Goal: Transaction & Acquisition: Download file/media

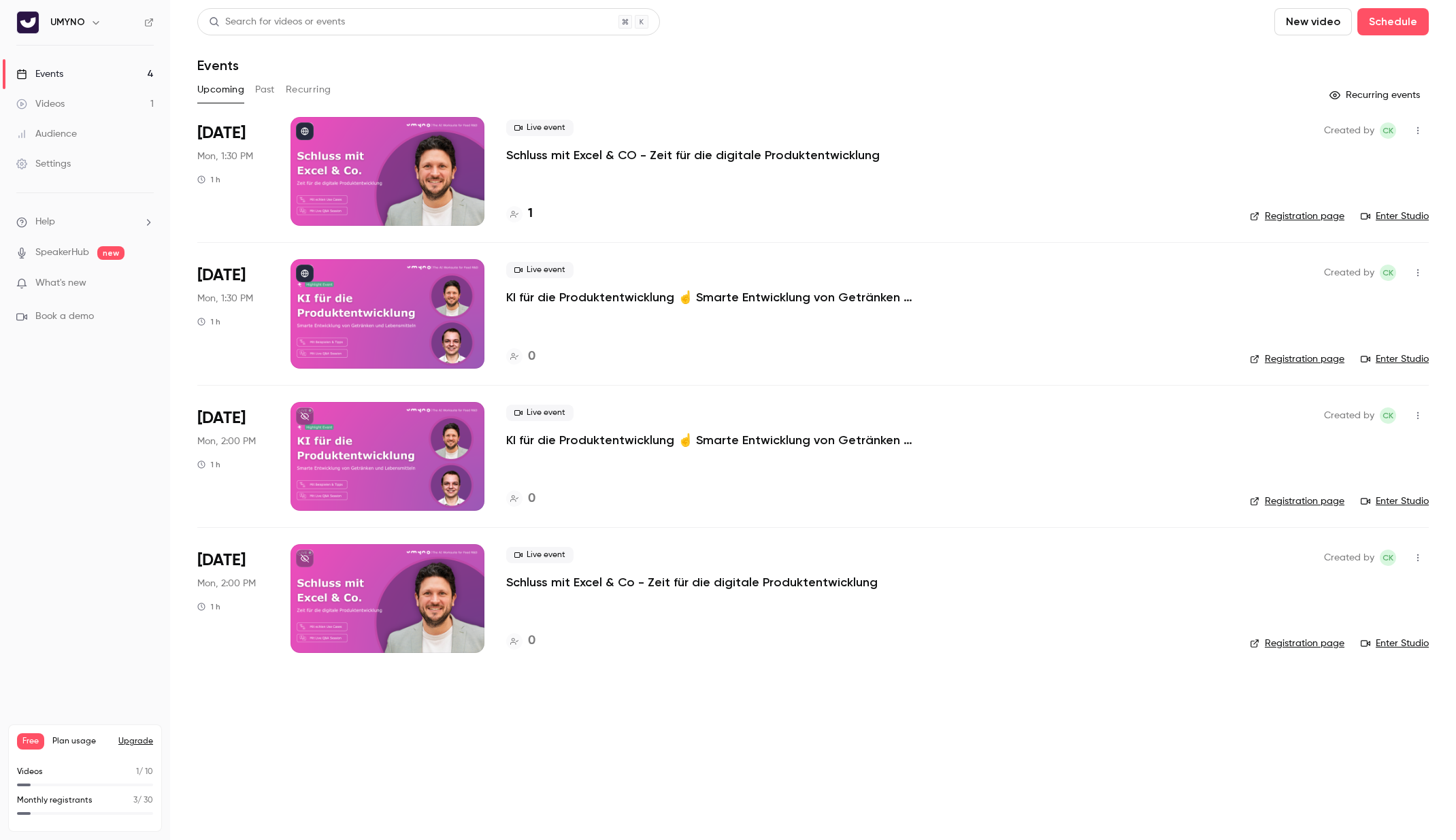
click at [100, 98] on link "Videos 1" at bounding box center [85, 104] width 170 height 30
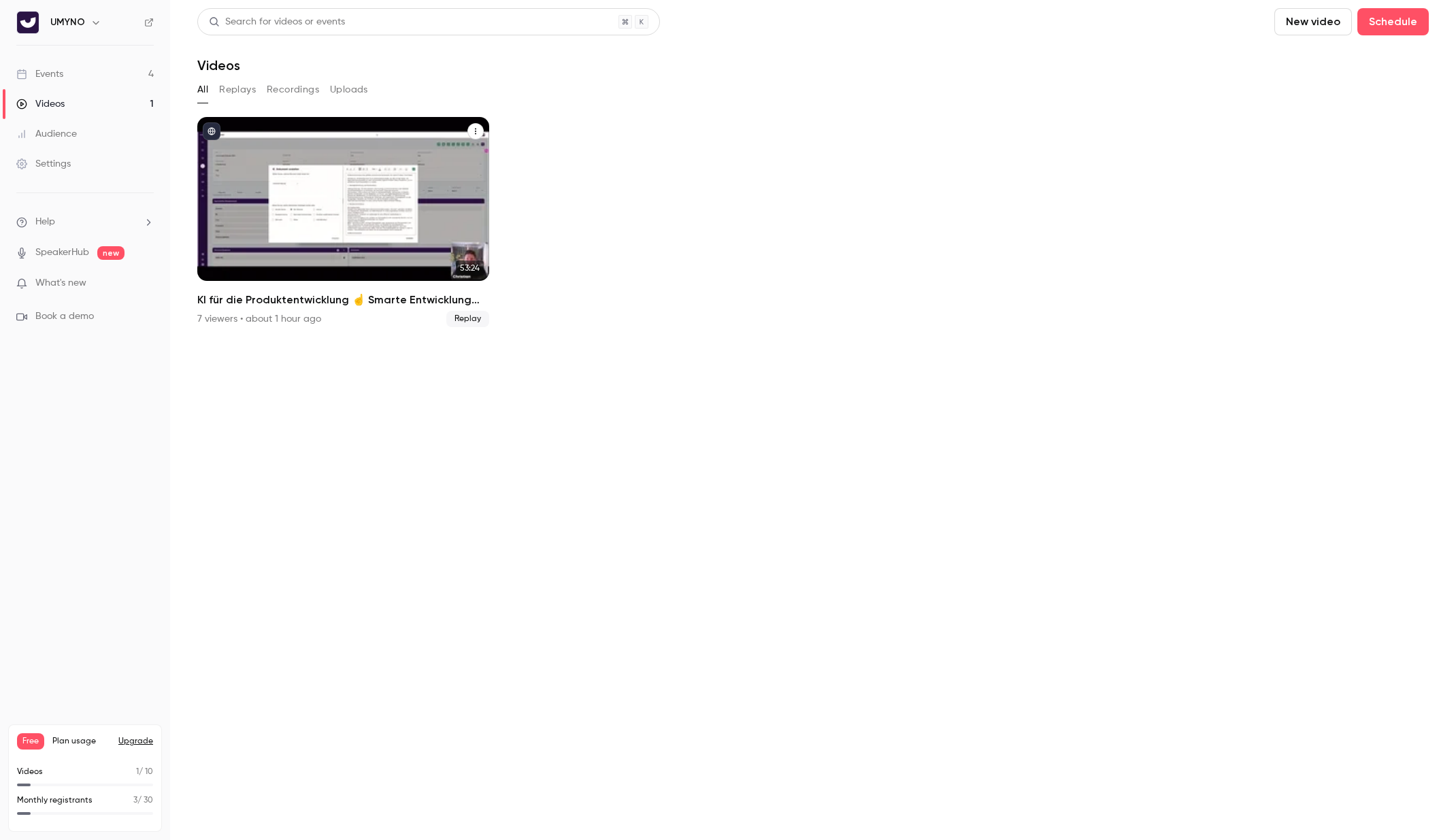
click at [263, 180] on div "KI für die Produktentwicklung ☝️ Smarte Entwicklung von Getränken und Lebensmit…" at bounding box center [344, 199] width 292 height 164
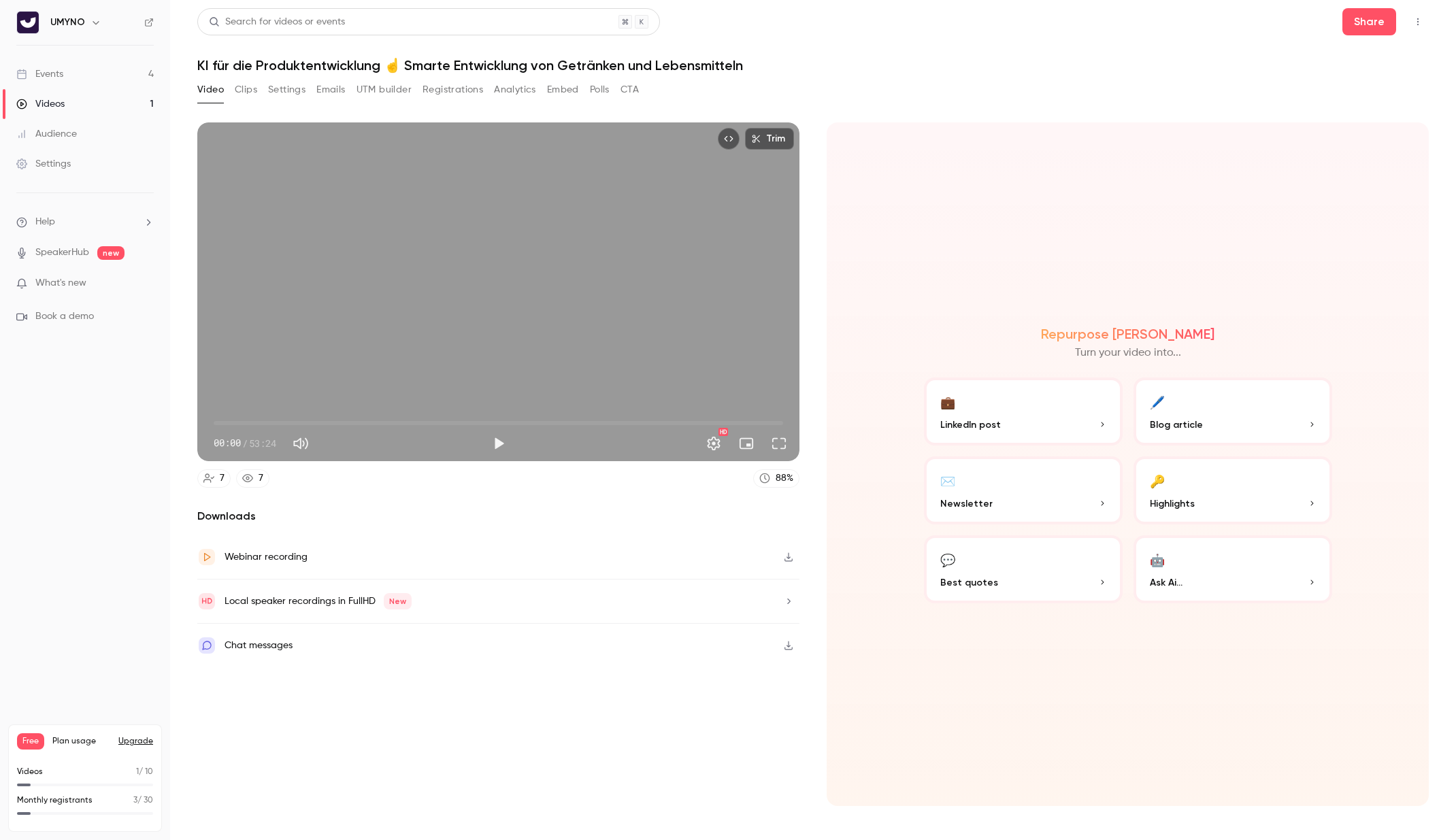
click at [447, 87] on button "Registrations" at bounding box center [453, 90] width 60 height 22
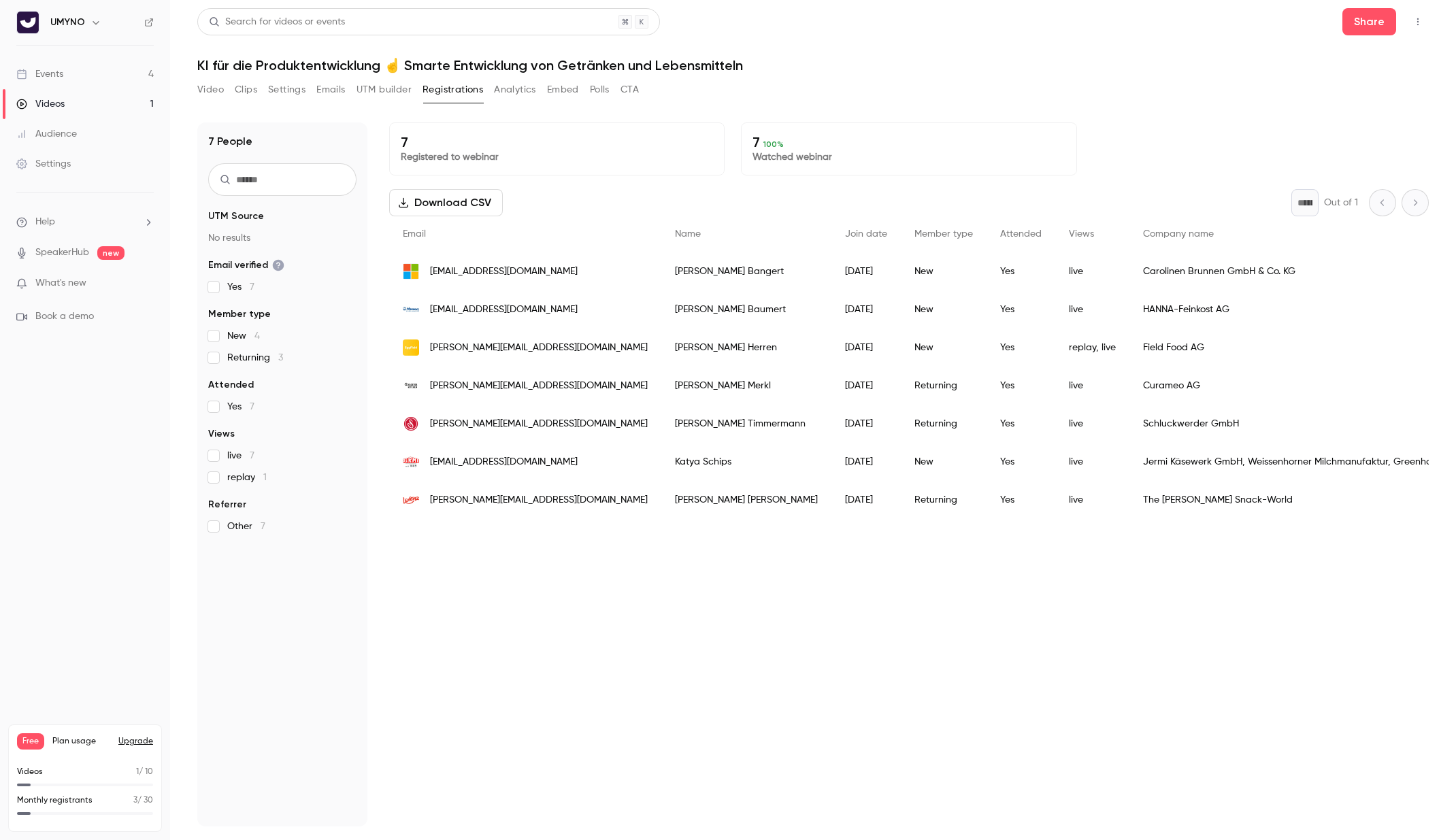
click at [473, 203] on button "Download CSV" at bounding box center [446, 203] width 114 height 27
